Goal: Transaction & Acquisition: Subscribe to service/newsletter

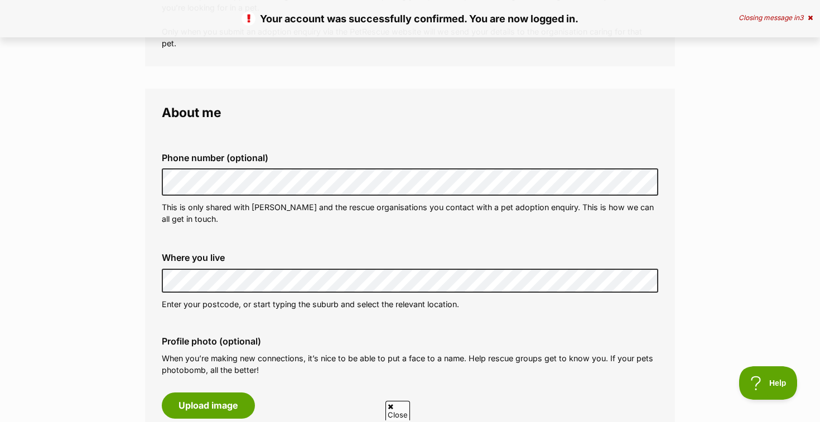
scroll to position [257, 0]
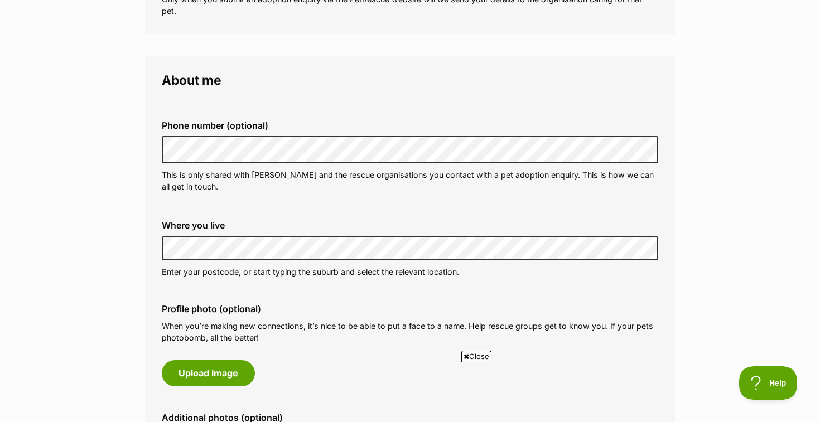
click at [147, 301] on fieldset "About me Phone number (optional) This is only shared with PetRescue and the res…" at bounding box center [410, 295] width 530 height 478
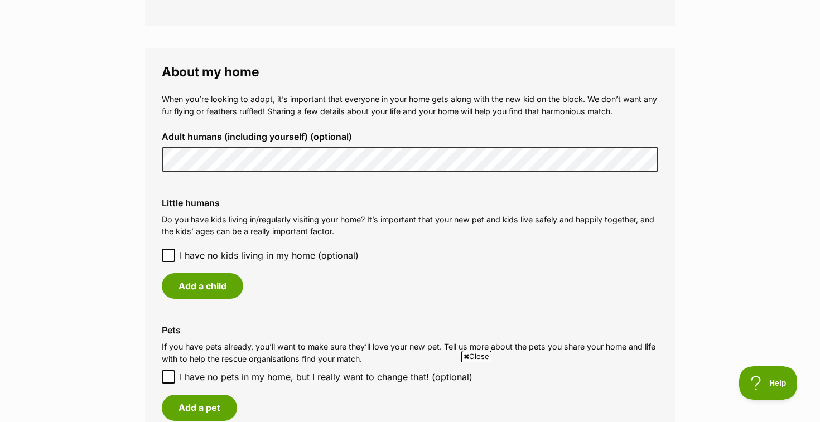
scroll to position [773, 0]
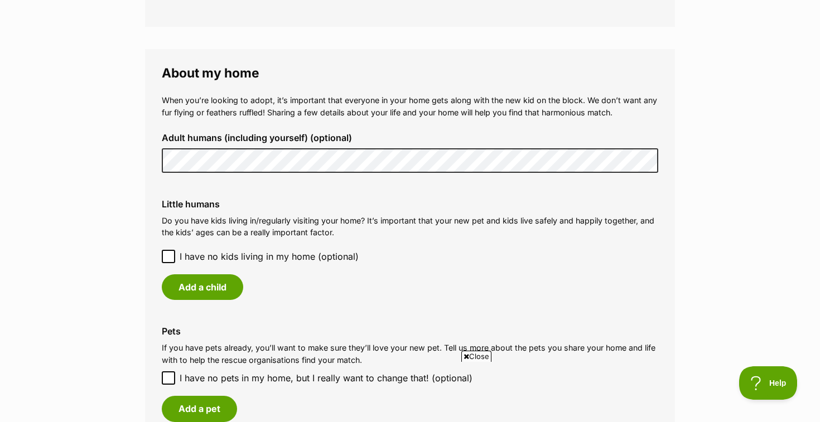
click at [169, 258] on icon at bounding box center [168, 256] width 7 height 5
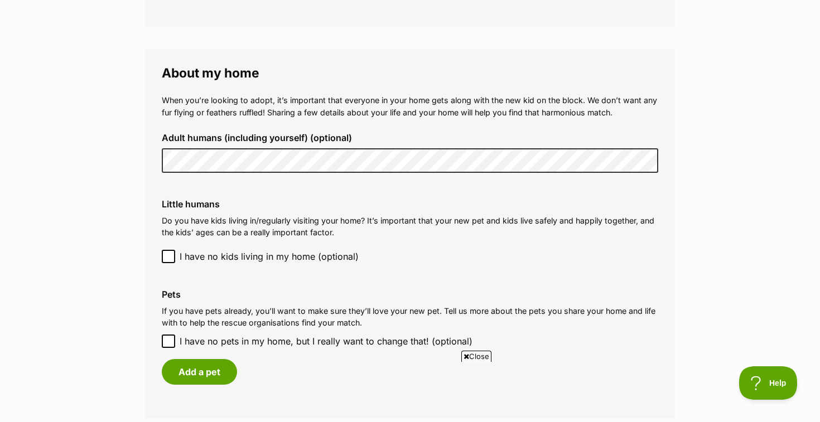
click at [146, 298] on fieldset "About my home When you’re looking to adopt, it’s important that everyone in you…" at bounding box center [410, 234] width 530 height 370
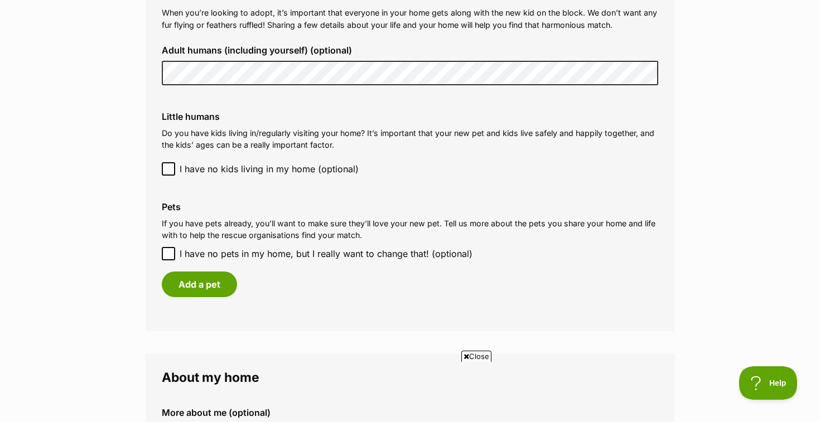
scroll to position [863, 0]
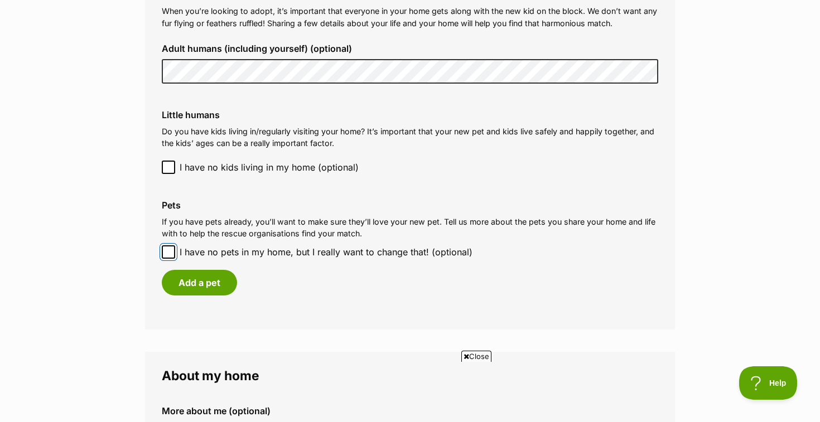
click at [166, 258] on input "I have no pets in my home, but I really want to change that! (optional)" at bounding box center [168, 252] width 13 height 13
checkbox input "true"
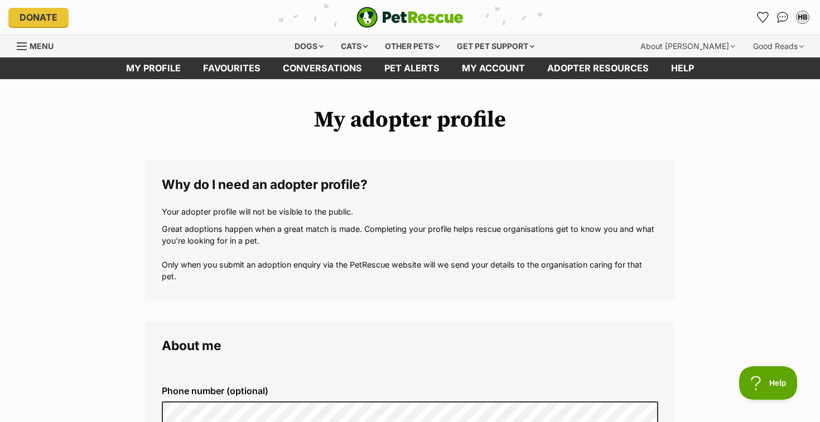
scroll to position [0, 0]
click at [306, 45] on div "Dogs" at bounding box center [309, 46] width 45 height 22
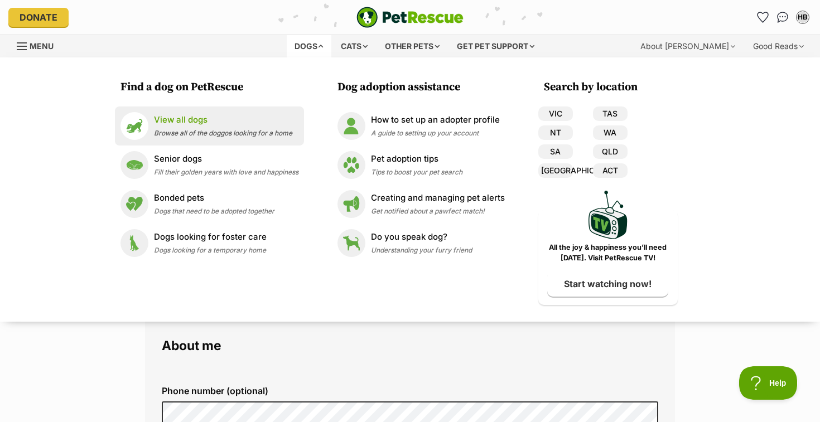
click at [160, 126] on p "View all dogs" at bounding box center [223, 120] width 138 height 13
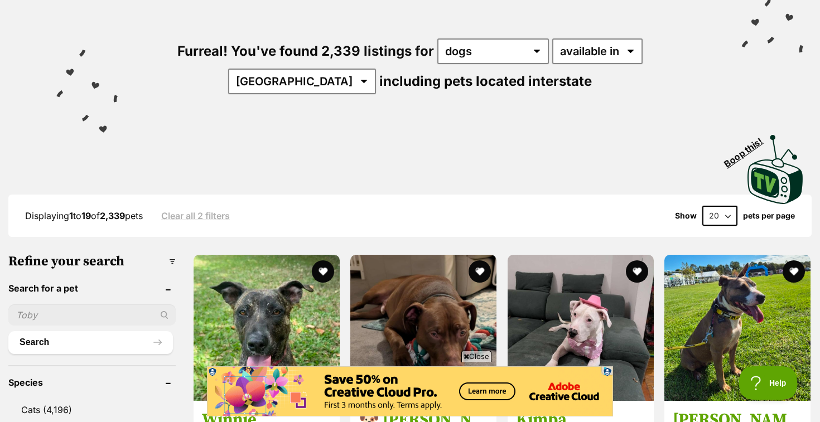
scroll to position [268, 0]
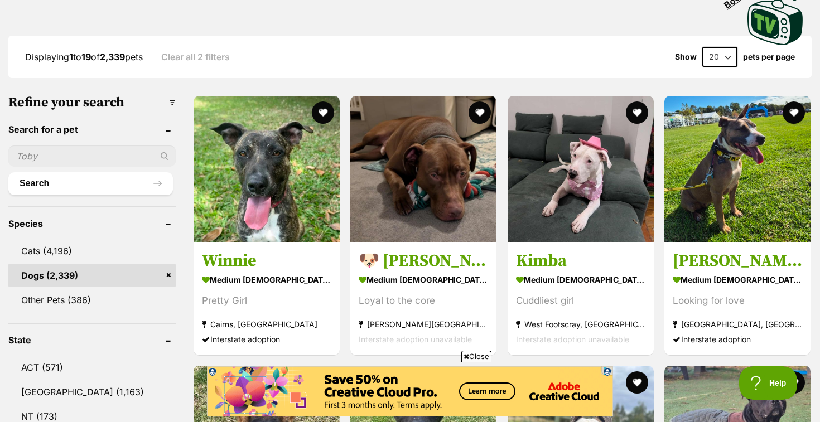
click at [49, 159] on input "text" at bounding box center [91, 156] width 167 height 21
type input "pointer"
click at [8, 172] on button "Search" at bounding box center [90, 183] width 165 height 22
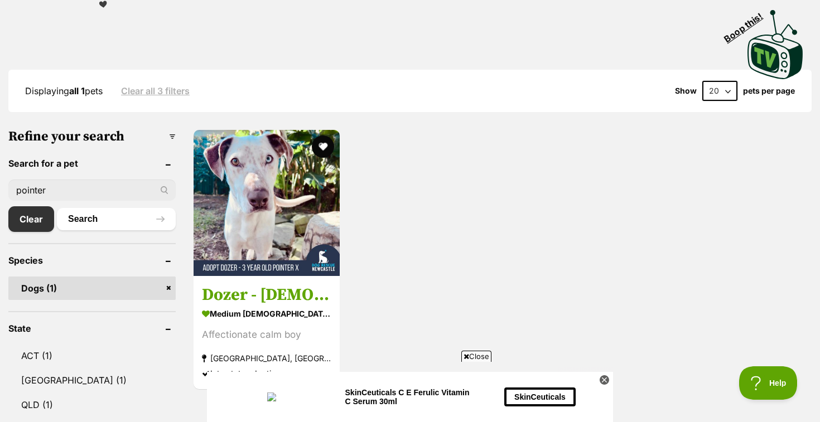
click at [81, 186] on input "pointer" at bounding box center [91, 190] width 167 height 21
type input "griffon"
click at [57, 208] on button "Search" at bounding box center [116, 219] width 119 height 22
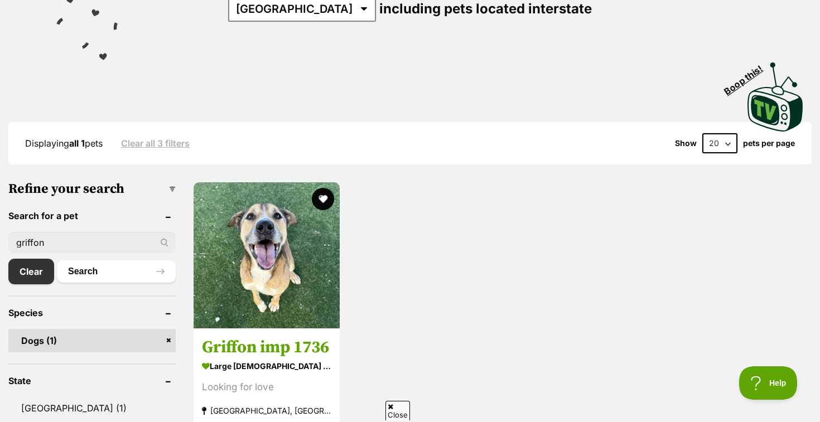
click at [54, 240] on input "griffon" at bounding box center [91, 242] width 167 height 21
type input "wirehaired"
click at [57, 261] on button "Search" at bounding box center [116, 272] width 119 height 22
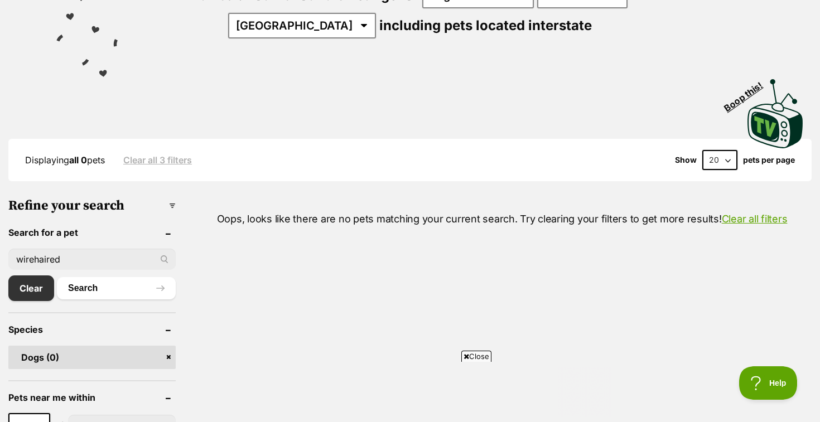
click at [85, 256] on input "wirehaired" at bounding box center [91, 259] width 167 height 21
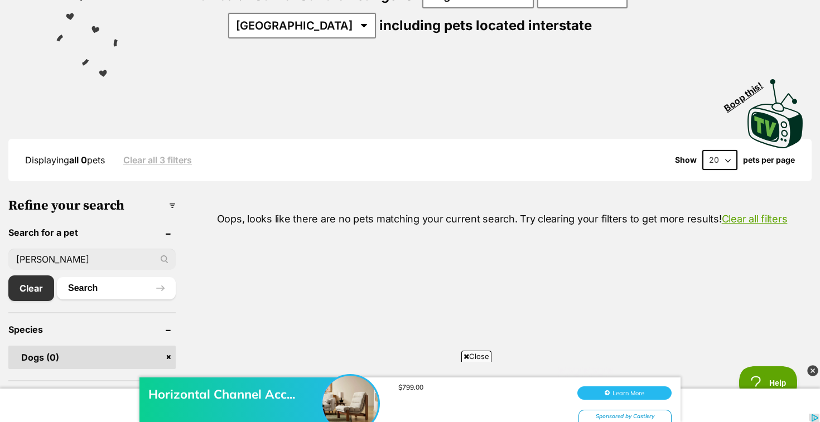
type input "[PERSON_NAME]"
click at [57, 277] on button "Search" at bounding box center [116, 288] width 119 height 22
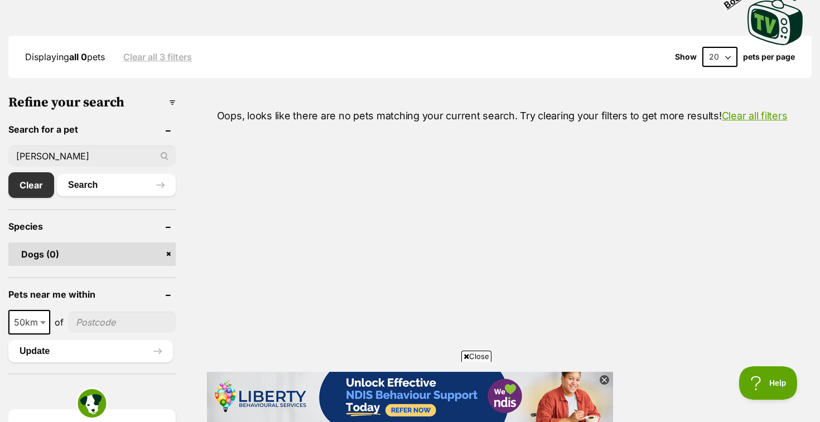
click at [94, 155] on input "wirey" at bounding box center [91, 156] width 167 height 21
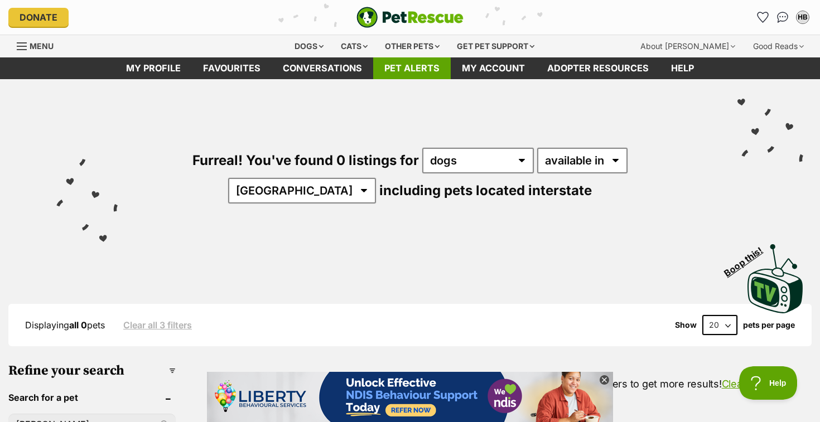
click at [420, 73] on link "Pet alerts" at bounding box center [412, 68] width 78 height 22
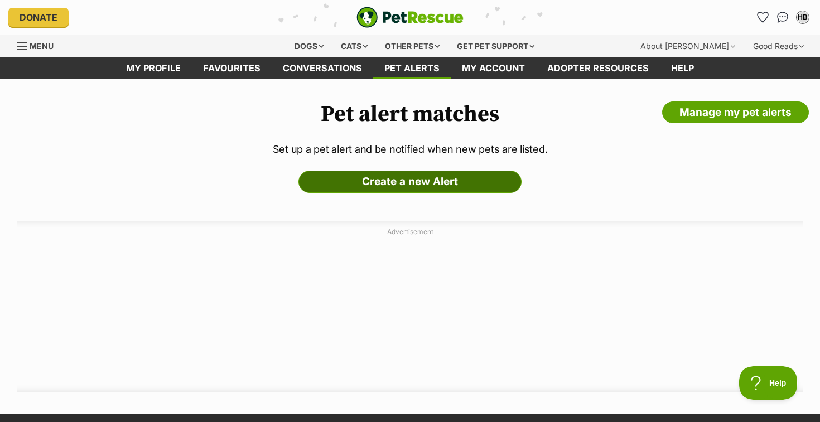
click at [400, 179] on link "Create a new Alert" at bounding box center [410, 182] width 223 height 22
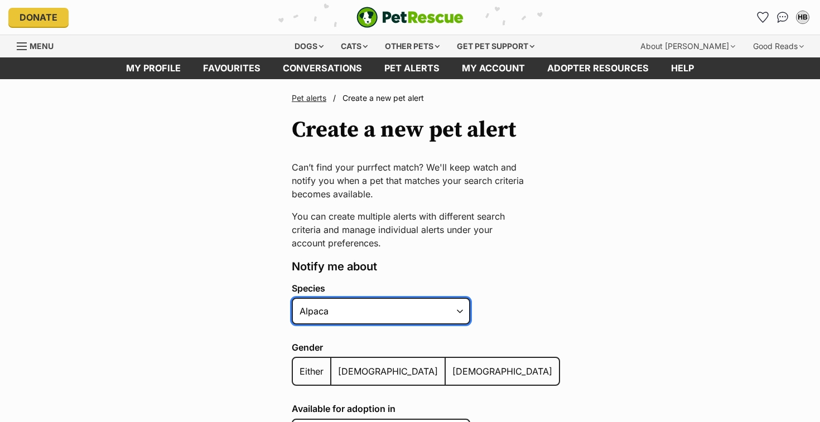
click at [350, 313] on select "Alpaca Bird Cat Chicken Cow Dog Donkey Duck Ferret Fish Goat Goose Guinea Fowl …" at bounding box center [381, 311] width 179 height 27
select select "1"
click at [292, 298] on select "Alpaca Bird Cat Chicken Cow Dog Donkey Duck Ferret Fish Goat Goose Guinea Fowl …" at bounding box center [381, 311] width 179 height 27
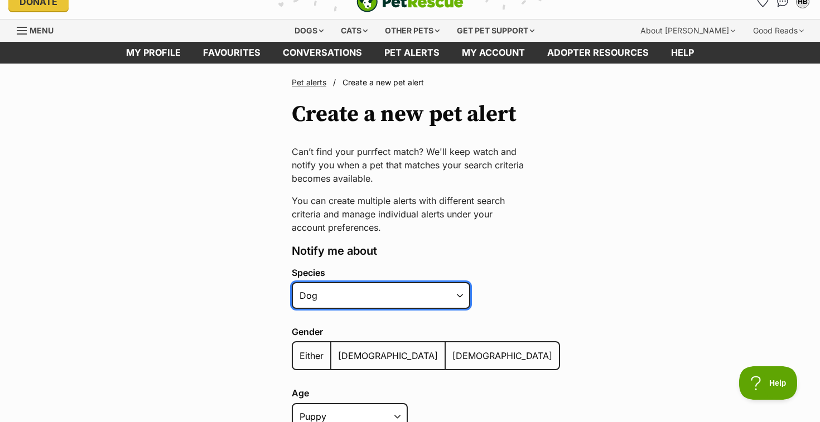
scroll to position [25, 0]
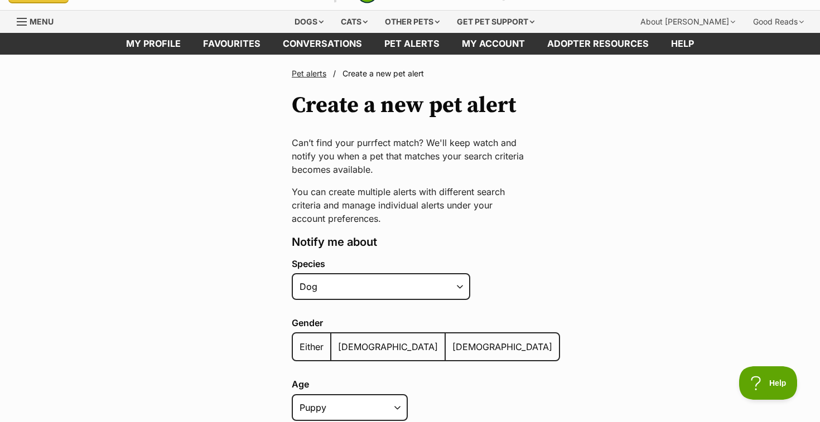
click at [307, 341] on span "Either" at bounding box center [312, 346] width 24 height 11
click at [299, 340] on input "Either" at bounding box center [299, 340] width 0 height 1
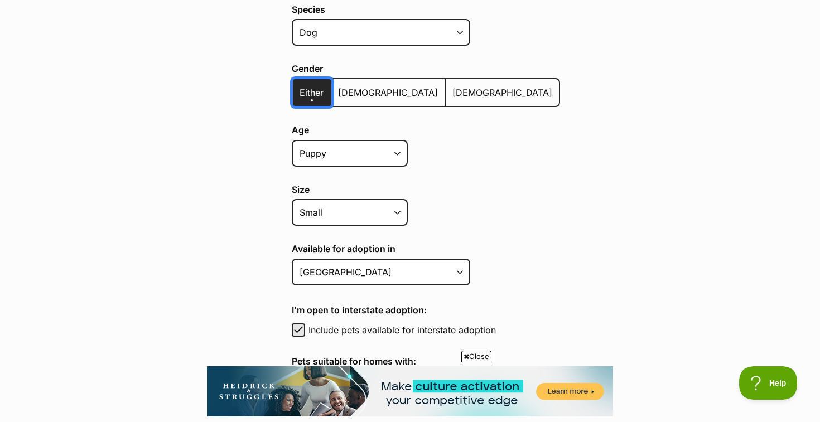
scroll to position [278, 0]
click at [198, 302] on main "Pet alerts / Create a new pet alert Create a new pet alert Can’t find your purr…" at bounding box center [410, 357] width 820 height 1112
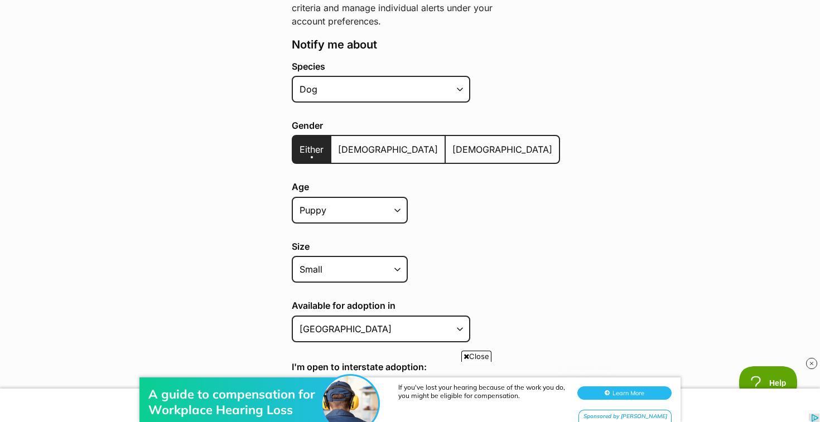
scroll to position [218, 0]
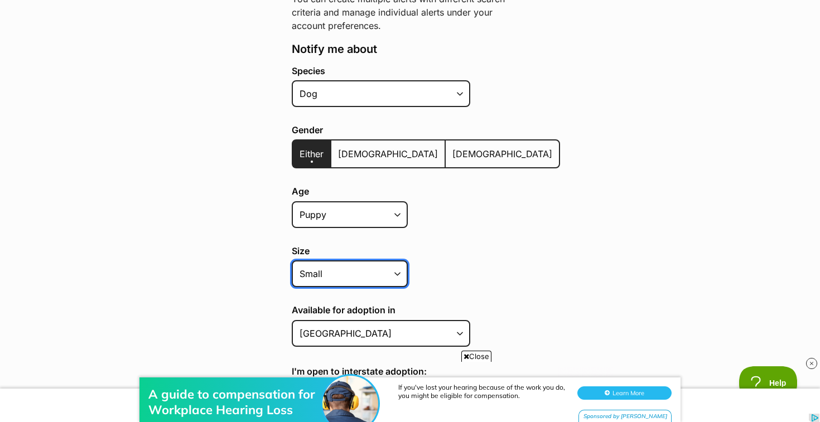
click at [328, 267] on select "Small Medium Large All sizes" at bounding box center [350, 274] width 116 height 27
select select
click at [292, 261] on select "Small Medium Large All sizes" at bounding box center [350, 274] width 116 height 27
click at [213, 309] on main "Pet alerts / Create a new pet alert Create a new pet alert Can’t find your purr…" at bounding box center [410, 418] width 820 height 1112
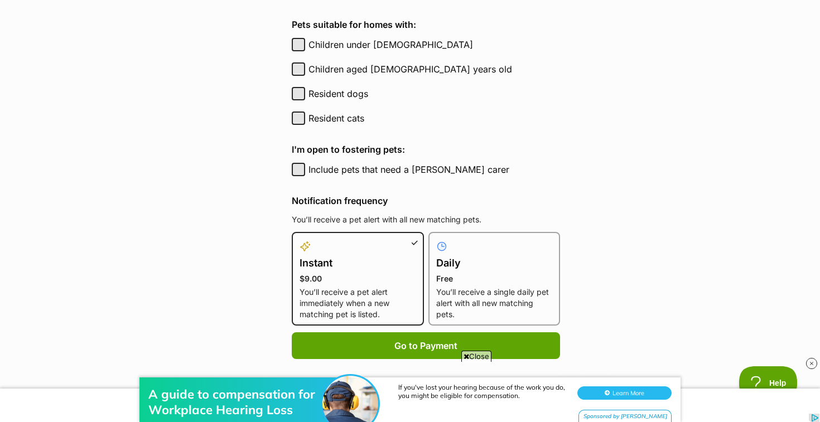
scroll to position [618, 0]
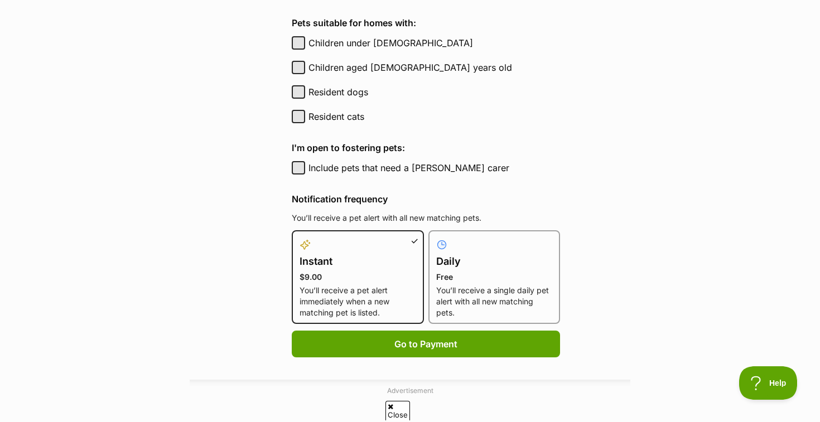
click at [478, 260] on h4 "Daily" at bounding box center [494, 262] width 117 height 16
click at [436, 238] on input "Daily Free You’ll receive a single daily pet alert with all new matching pets." at bounding box center [435, 237] width 1 height 1
radio input "true"
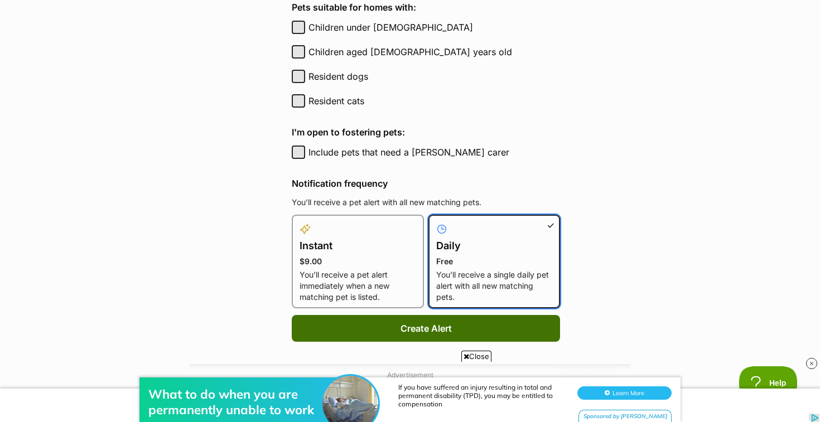
scroll to position [0, 0]
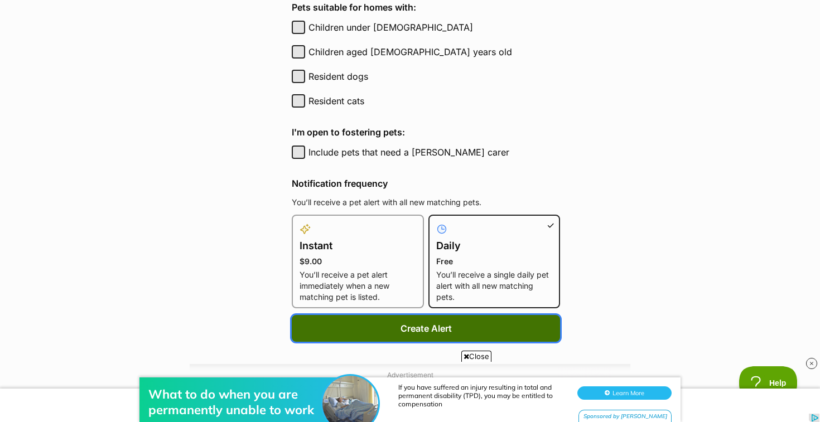
click at [335, 317] on button "Create Alert" at bounding box center [426, 328] width 268 height 27
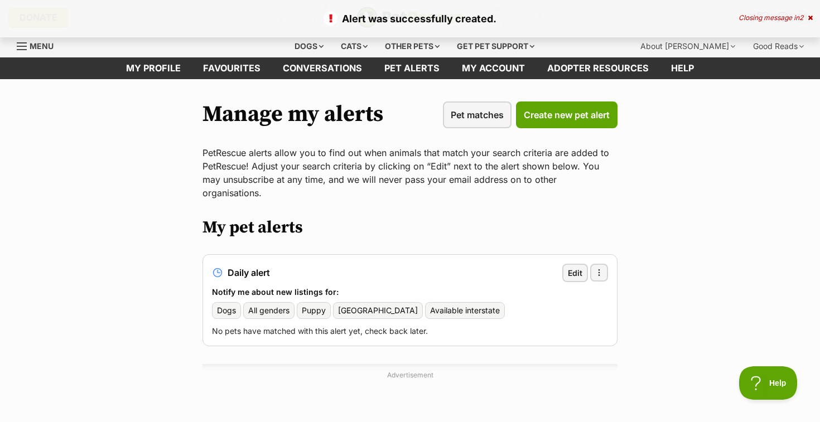
click at [144, 225] on main "Alert was successfully created. Closing message in 2 Manage my alerts Pet match…" at bounding box center [410, 273] width 820 height 389
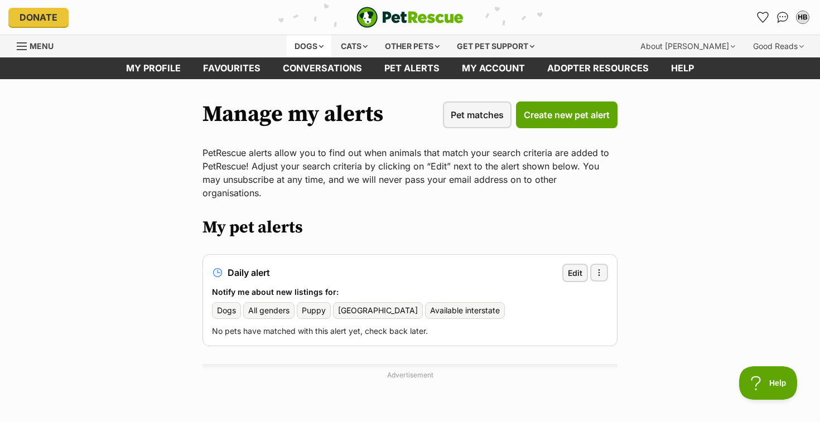
click at [295, 52] on div "Dogs" at bounding box center [309, 46] width 45 height 22
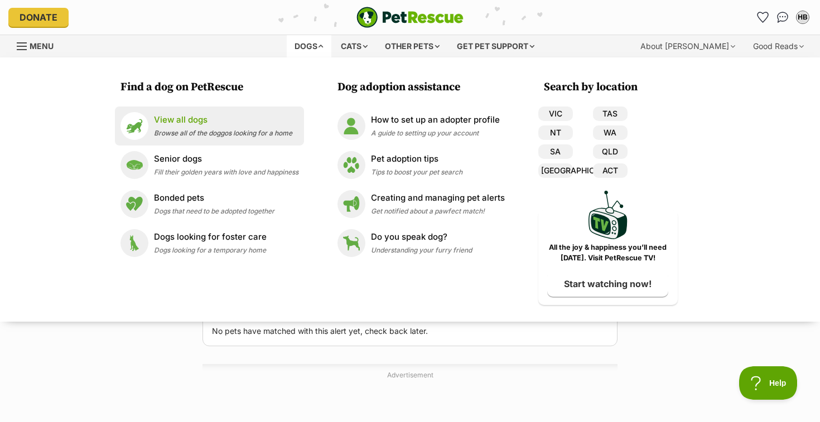
click at [171, 138] on div "View all dogs Browse all of the doggos looking for a home" at bounding box center [223, 126] width 138 height 24
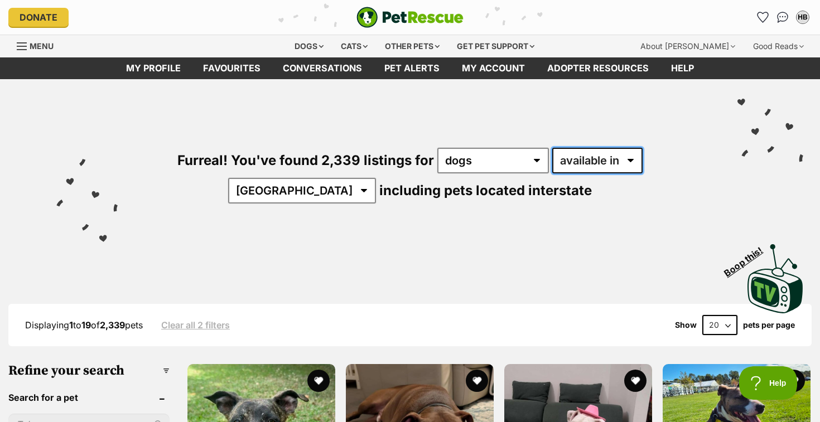
click at [556, 170] on select "available in located in" at bounding box center [597, 161] width 90 height 26
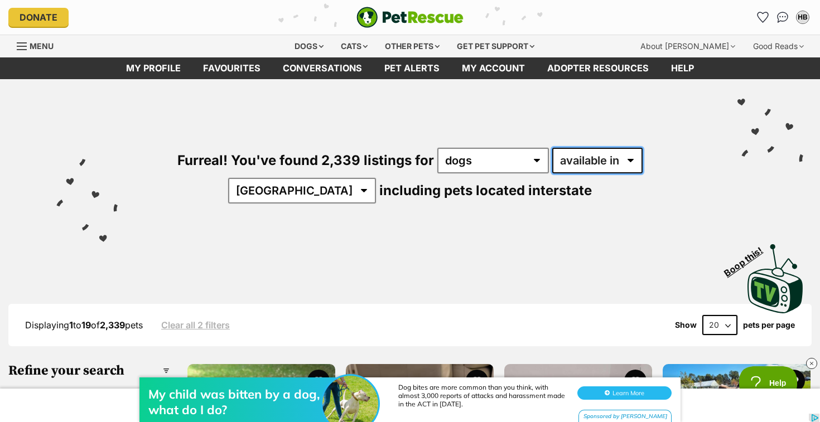
click at [552, 148] on select "available in located in" at bounding box center [597, 161] width 90 height 26
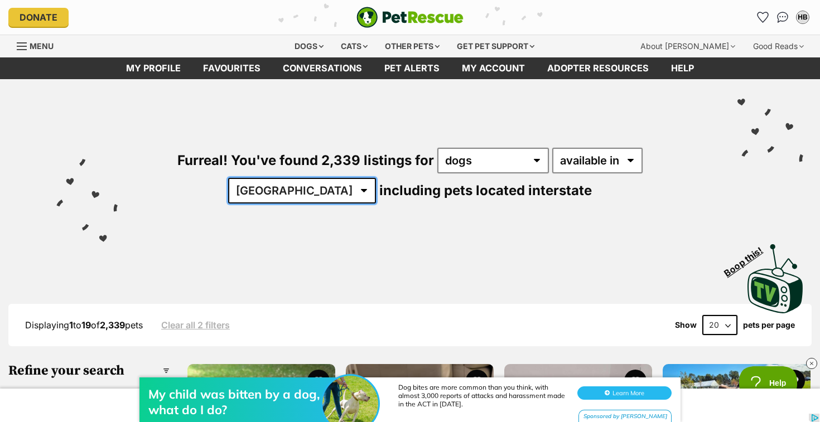
click at [376, 178] on select "[GEOGRAPHIC_DATA] [GEOGRAPHIC_DATA] [GEOGRAPHIC_DATA] [GEOGRAPHIC_DATA] [GEOGRA…" at bounding box center [302, 191] width 148 height 26
select select "ACT"
click at [376, 178] on select "[GEOGRAPHIC_DATA] [GEOGRAPHIC_DATA] [GEOGRAPHIC_DATA] [GEOGRAPHIC_DATA] [GEOGRA…" at bounding box center [302, 191] width 148 height 26
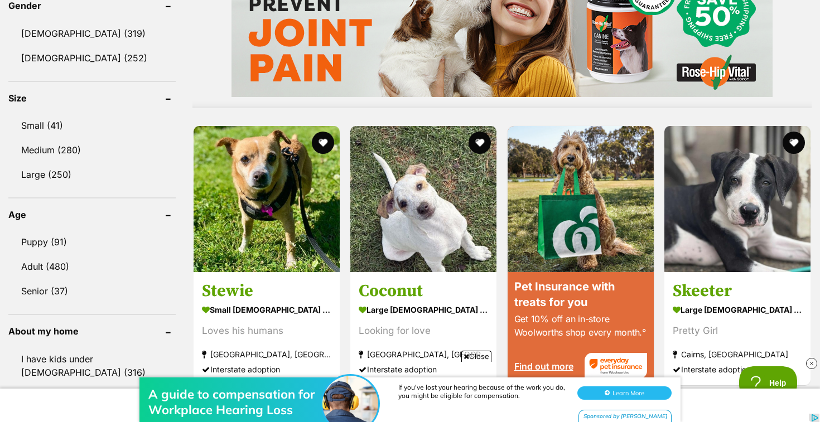
scroll to position [986, 0]
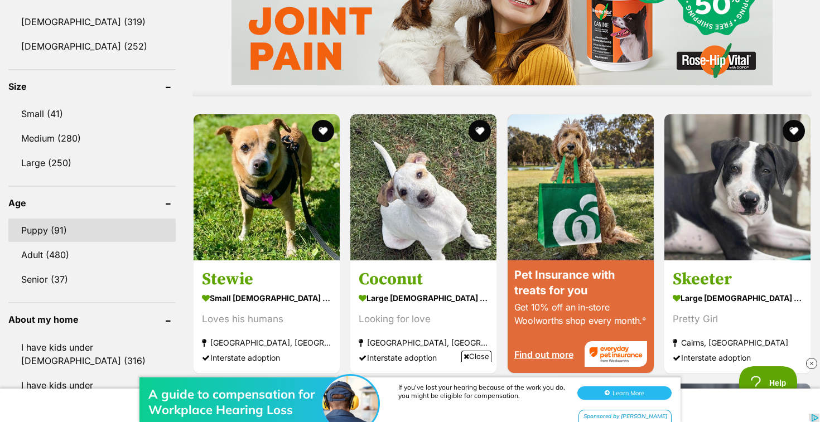
click at [74, 224] on link "Puppy (91)" at bounding box center [91, 230] width 167 height 23
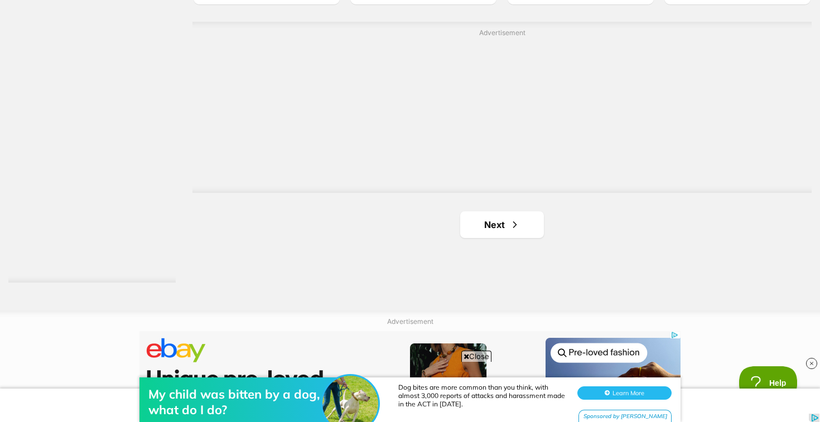
scroll to position [2154, 0]
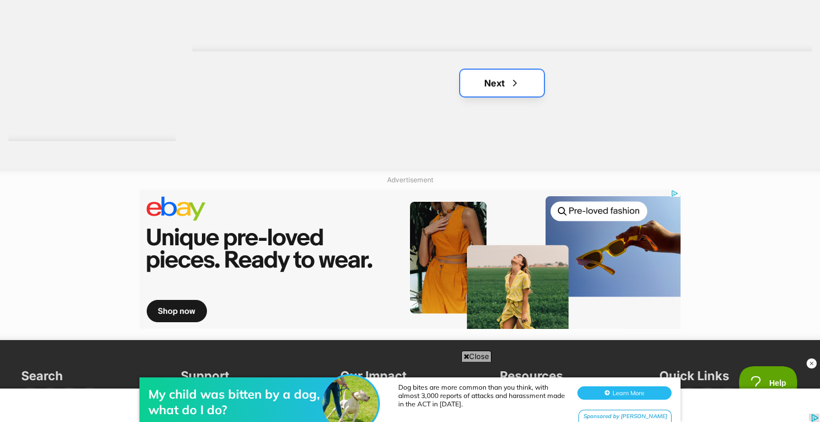
click at [516, 84] on span "Next page" at bounding box center [514, 82] width 11 height 13
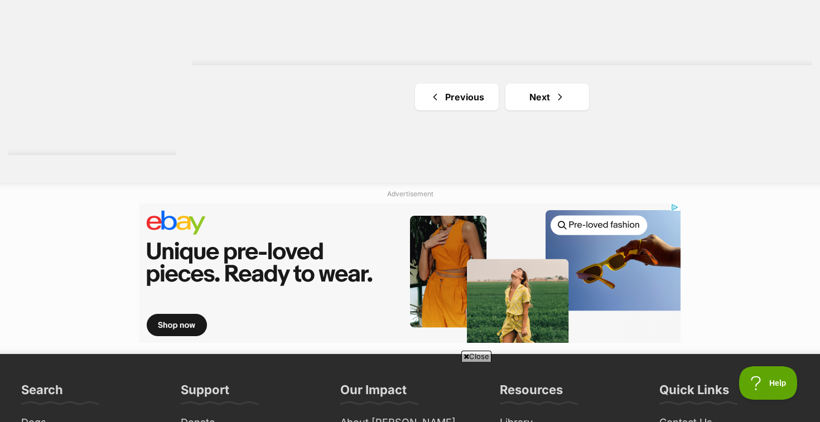
scroll to position [2111, 0]
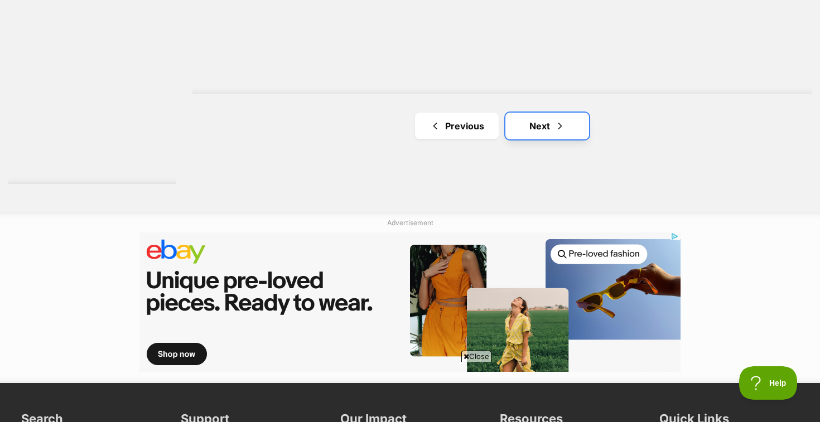
click at [567, 129] on link "Next" at bounding box center [548, 126] width 84 height 27
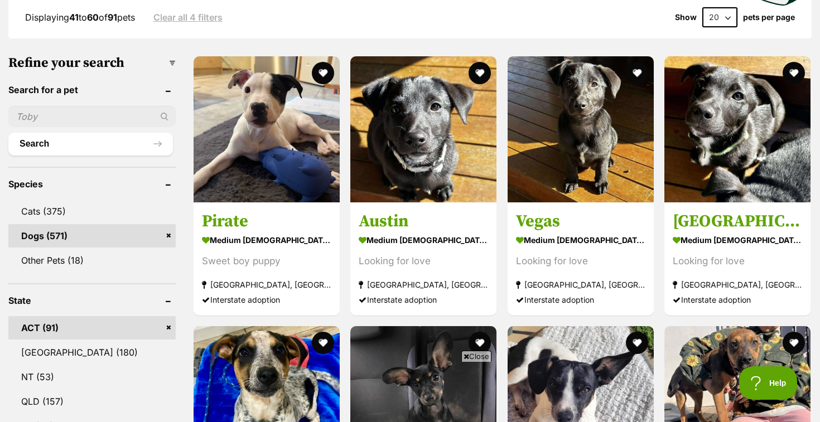
scroll to position [324, 0]
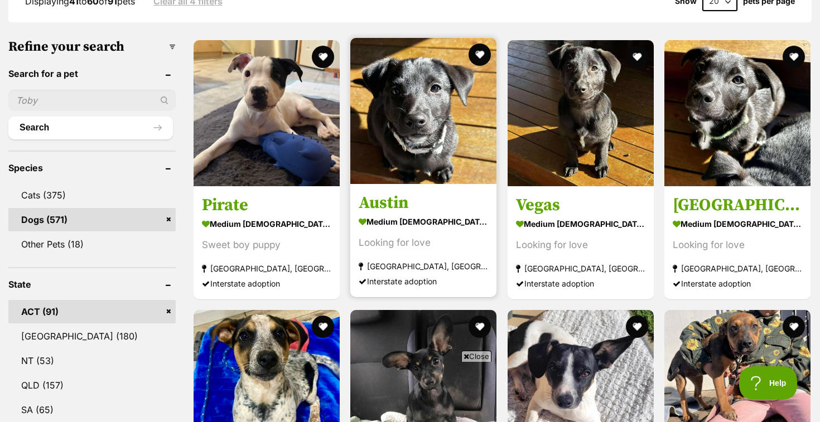
click at [389, 196] on h3 "Austin" at bounding box center [423, 202] width 129 height 21
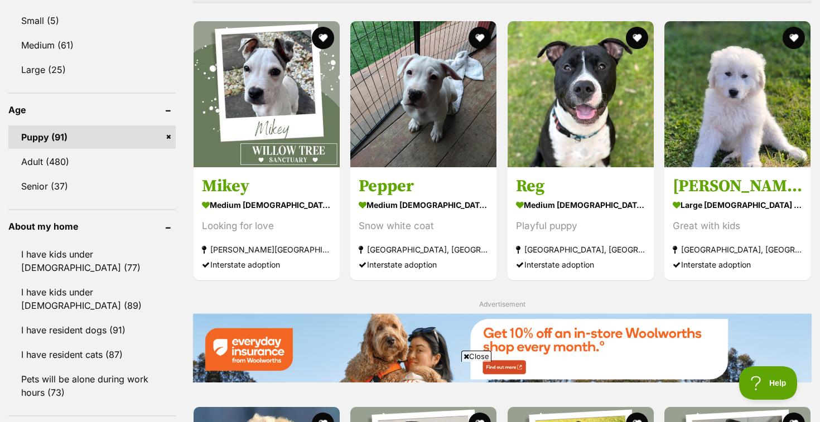
scroll to position [1082, 0]
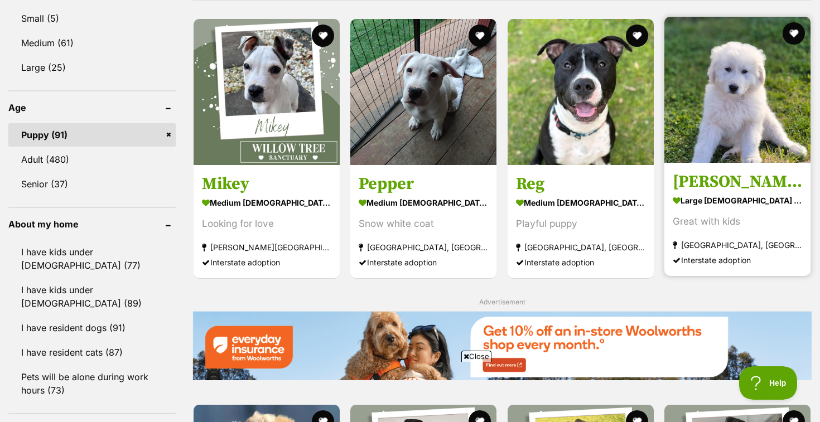
click at [689, 184] on h3 "Clarissa" at bounding box center [737, 181] width 129 height 21
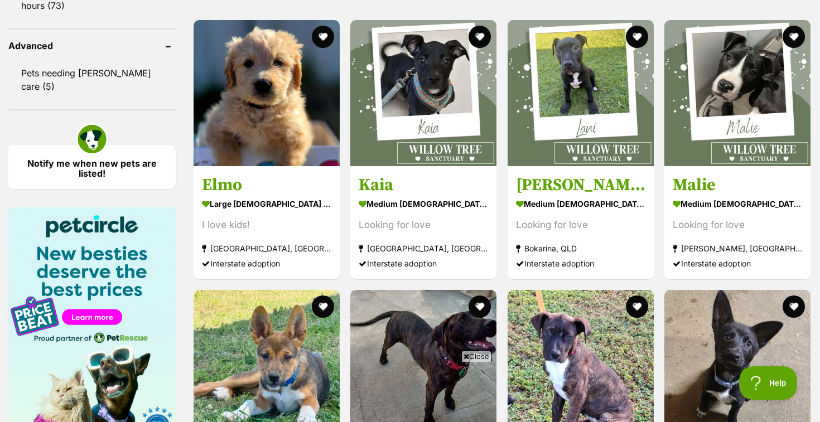
scroll to position [1467, 0]
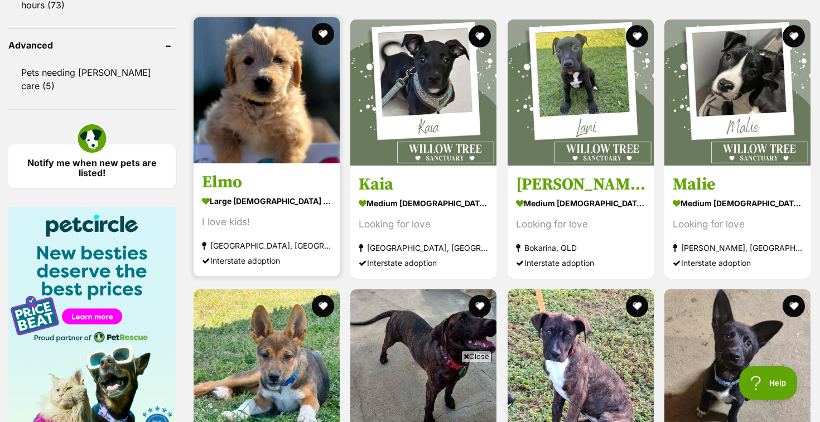
click at [262, 176] on h3 "Elmo" at bounding box center [266, 182] width 129 height 21
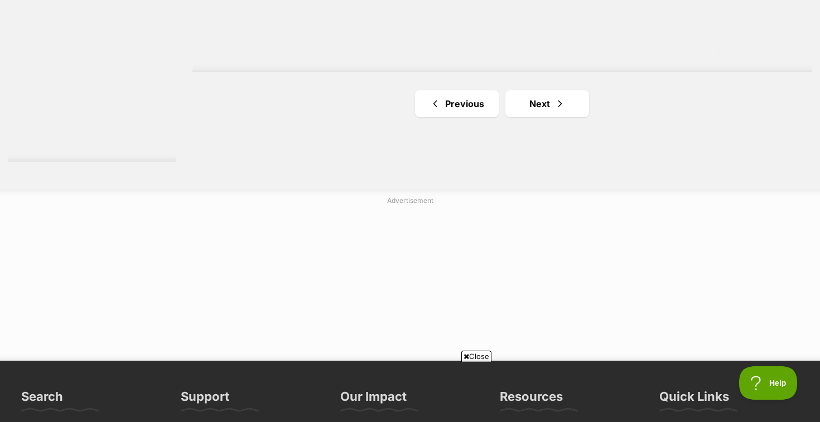
scroll to position [2138, 0]
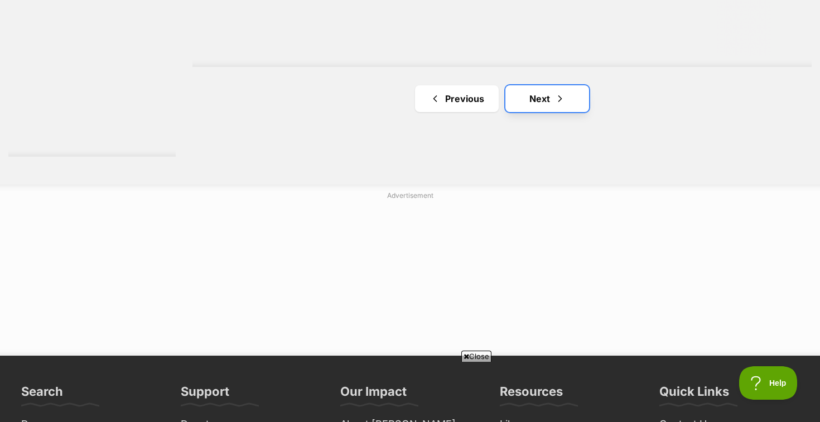
click at [568, 98] on link "Next" at bounding box center [548, 98] width 84 height 27
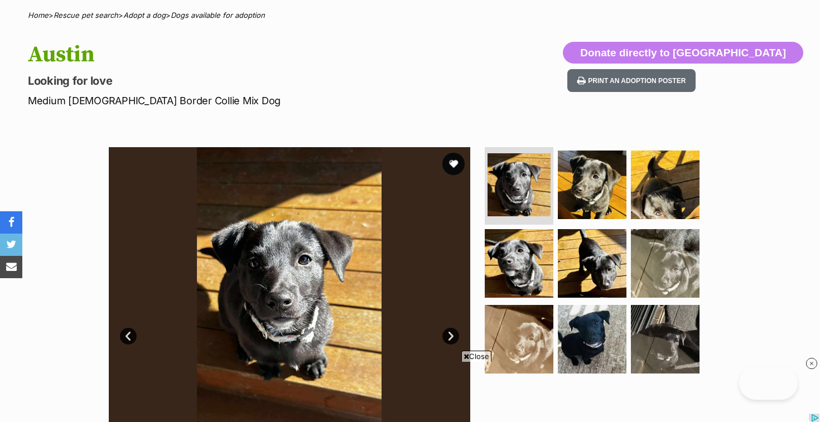
scroll to position [86, 0]
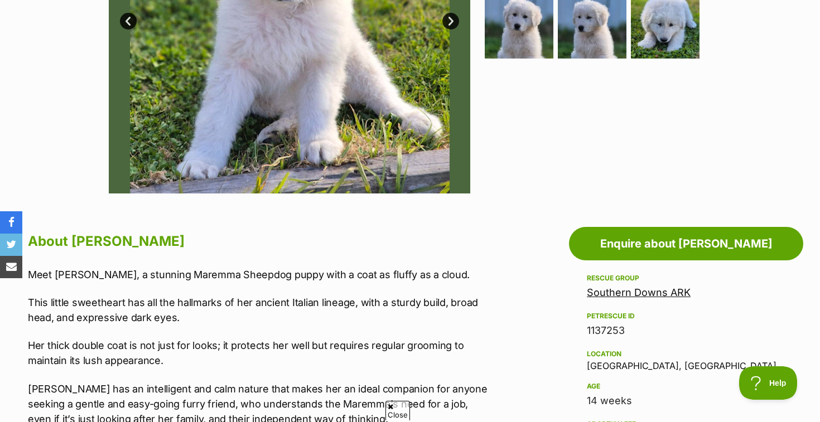
scroll to position [451, 0]
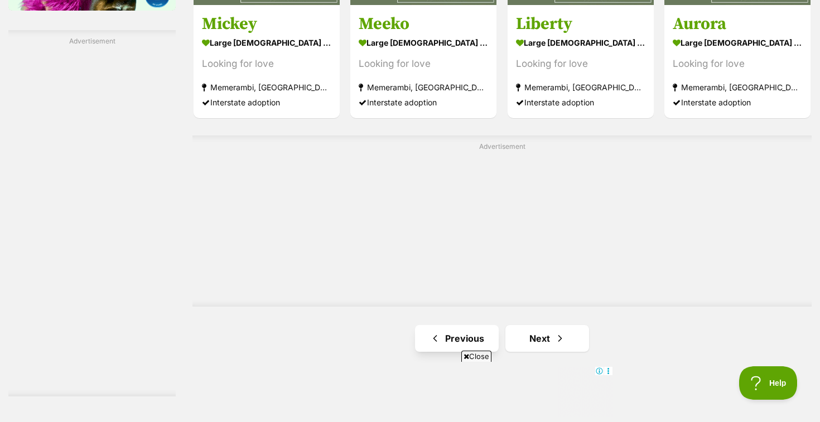
scroll to position [1899, 0]
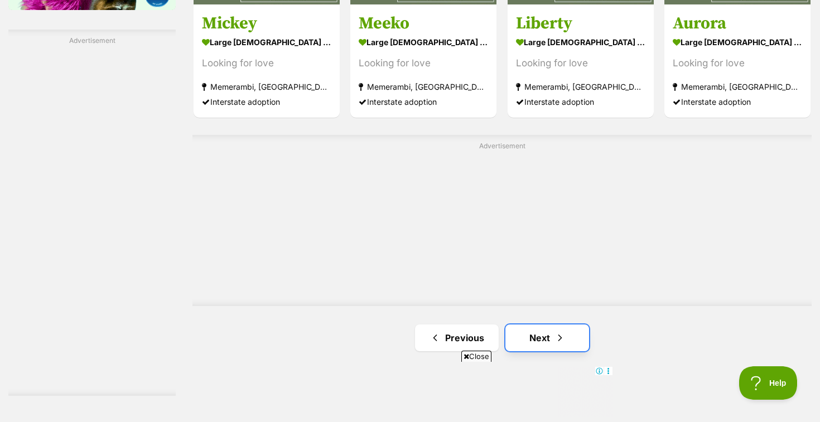
click at [543, 332] on link "Next" at bounding box center [548, 338] width 84 height 27
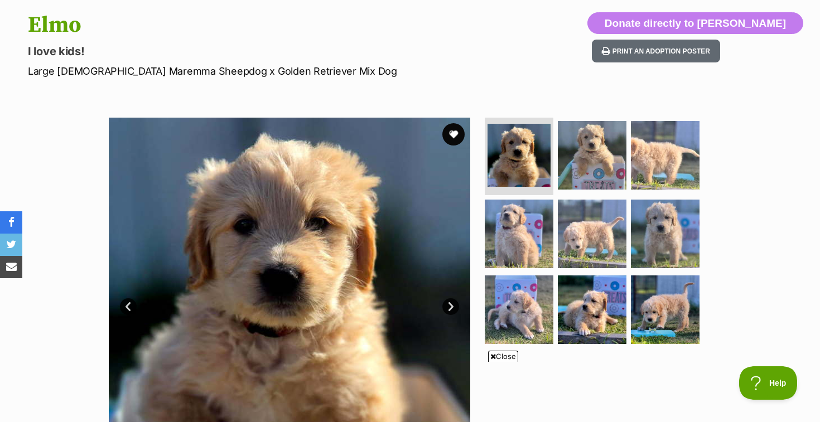
scroll to position [160, 0]
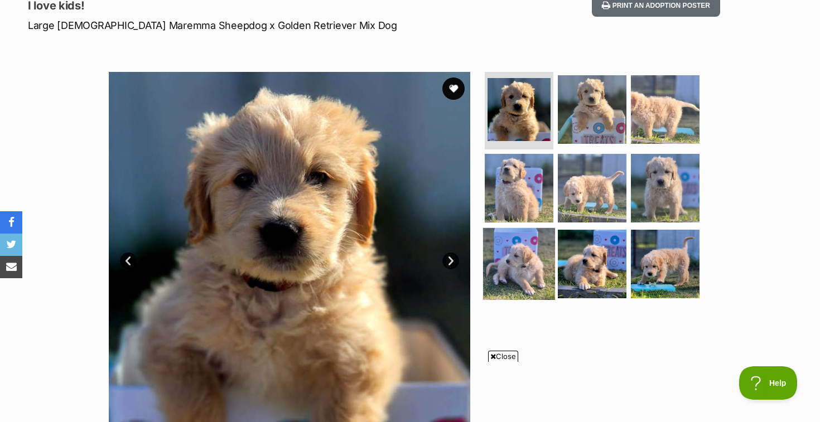
click at [527, 265] on img at bounding box center [519, 264] width 72 height 72
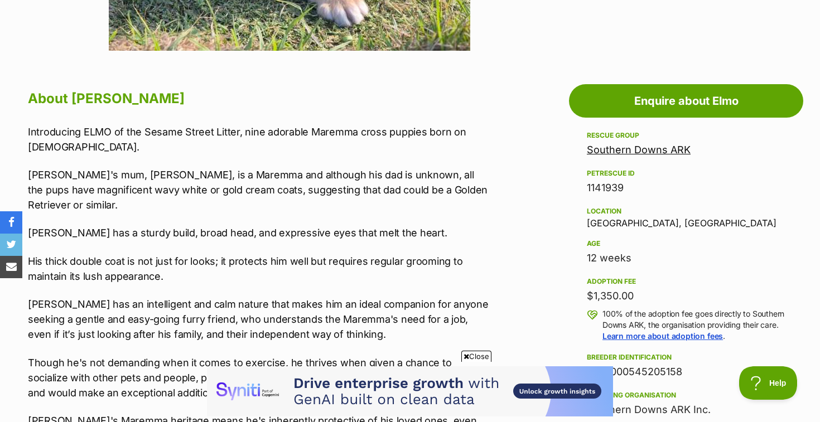
scroll to position [0, 0]
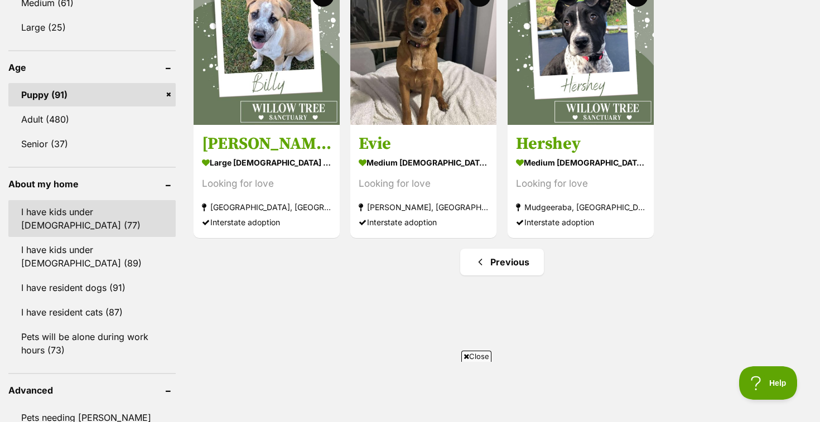
scroll to position [1124, 0]
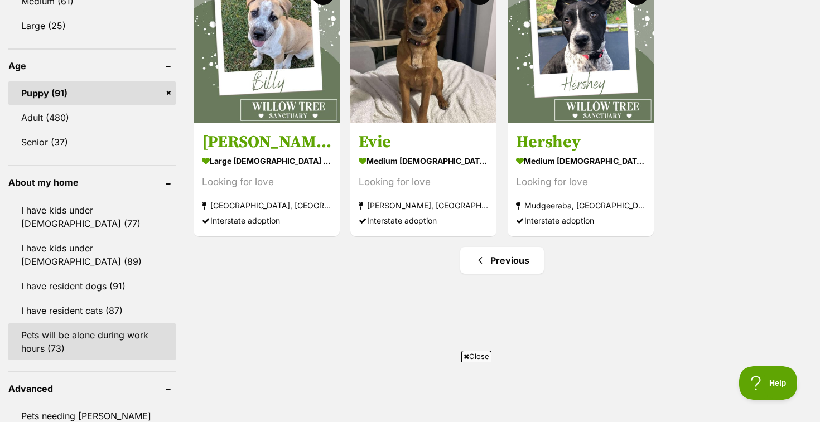
click at [80, 324] on link "Pets will be alone during work hours (73)" at bounding box center [91, 342] width 167 height 37
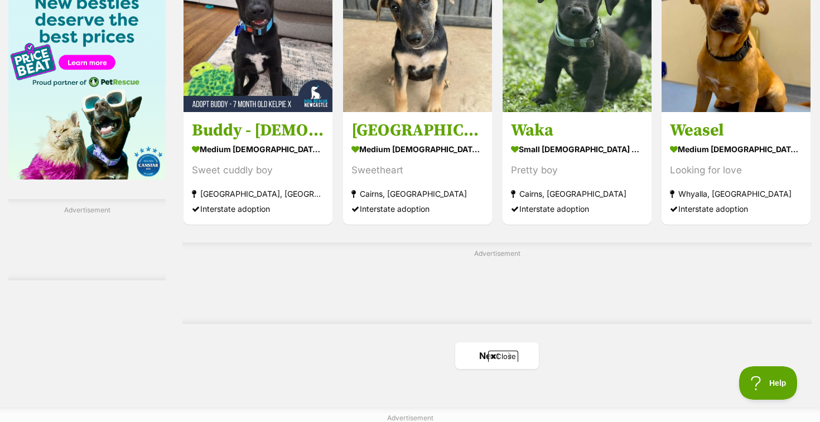
scroll to position [1717, 0]
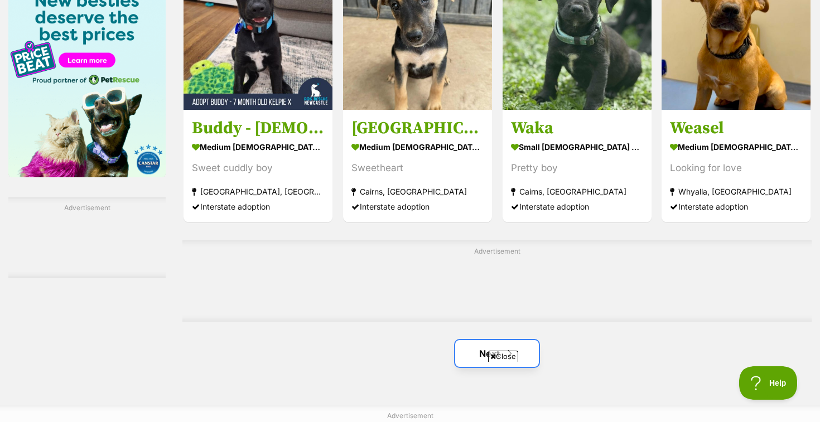
click at [475, 350] on link "Next" at bounding box center [497, 353] width 84 height 27
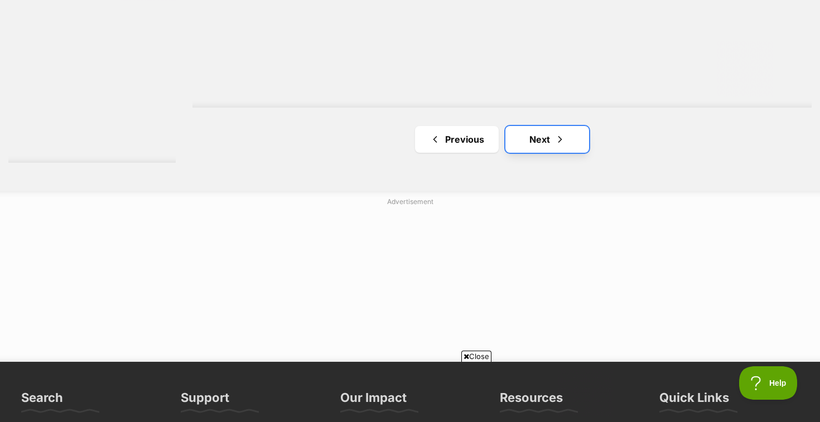
click at [547, 139] on link "Next" at bounding box center [548, 139] width 84 height 27
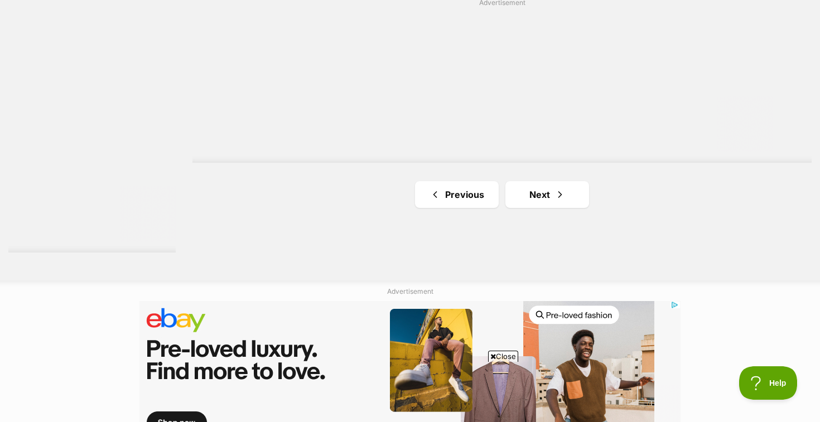
scroll to position [2074, 0]
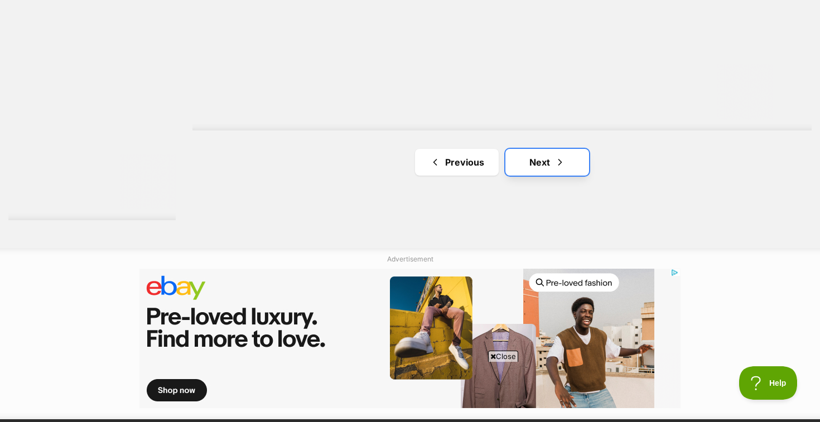
click at [546, 158] on link "Next" at bounding box center [548, 162] width 84 height 27
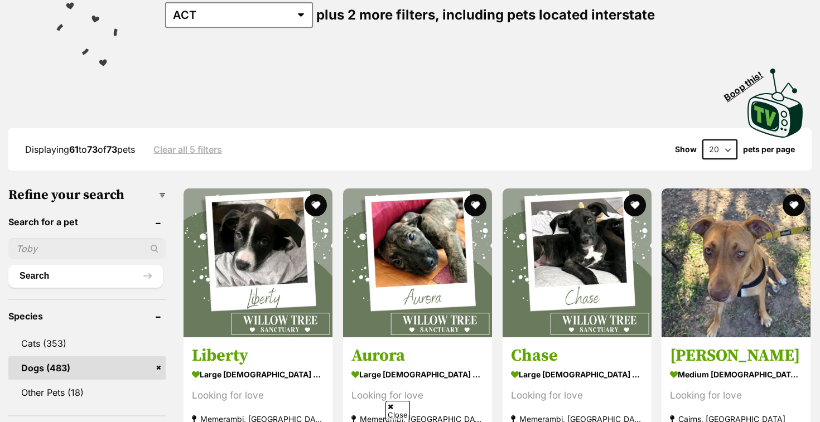
scroll to position [541, 0]
